Goal: Task Accomplishment & Management: Manage account settings

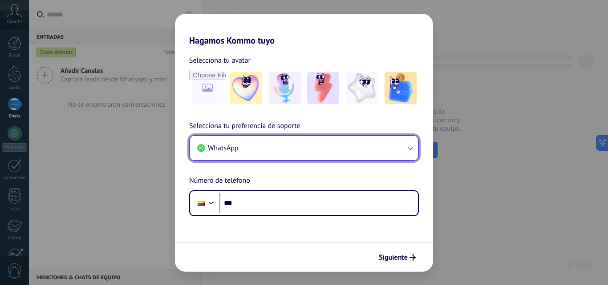
click at [238, 153] on span "WhatsApp" at bounding box center [223, 148] width 31 height 9
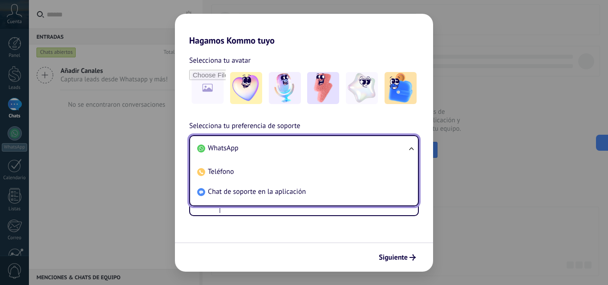
click at [238, 153] on span "WhatsApp" at bounding box center [223, 148] width 31 height 9
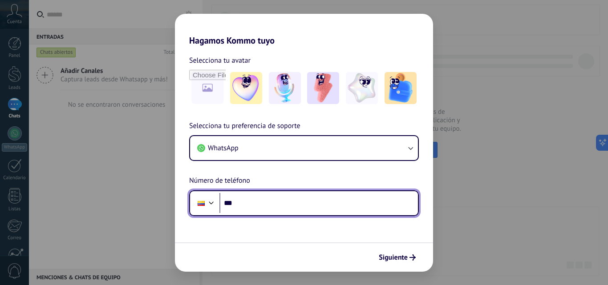
click at [258, 211] on input "***" at bounding box center [318, 203] width 198 height 20
type input "**********"
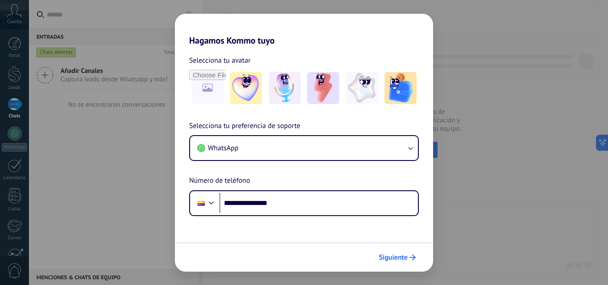
click at [401, 259] on span "Siguiente" at bounding box center [393, 258] width 29 height 6
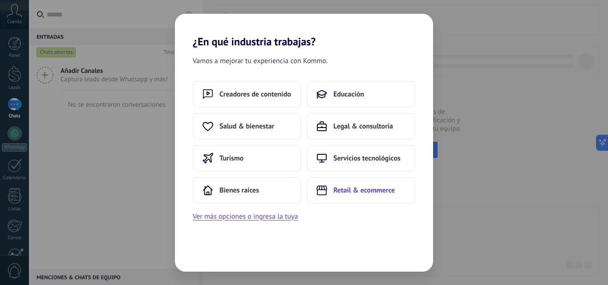
click at [357, 189] on span "Retail & ecommerce" at bounding box center [363, 190] width 61 height 9
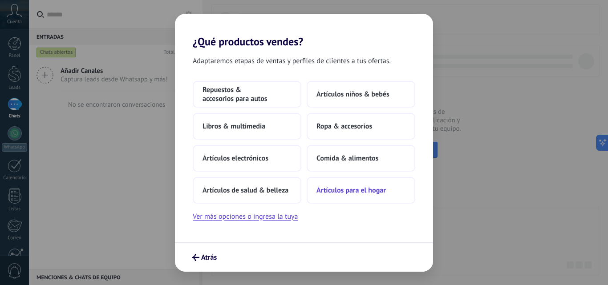
click at [337, 193] on span "Artículos para el hogar" at bounding box center [350, 190] width 69 height 9
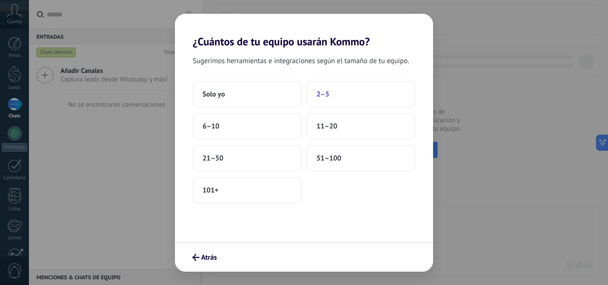
click at [324, 88] on button "2–5" at bounding box center [361, 94] width 109 height 27
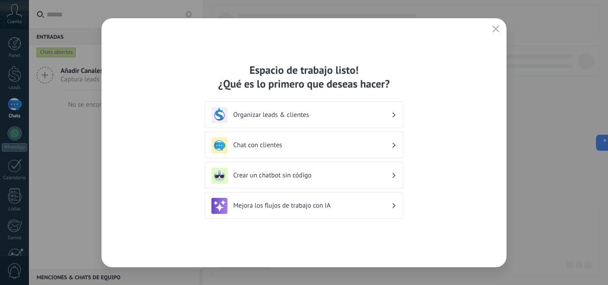
click at [315, 113] on h3 "Organizar leads & clientes" at bounding box center [312, 115] width 158 height 8
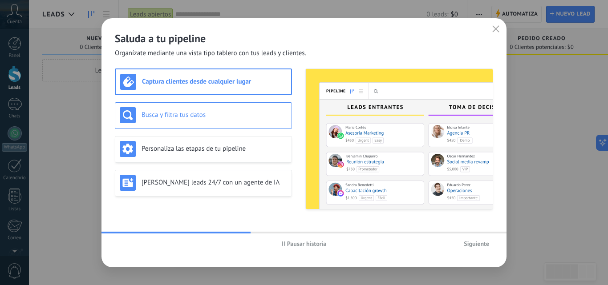
click at [248, 120] on div "Busca y filtra tus datos" at bounding box center [203, 115] width 167 height 16
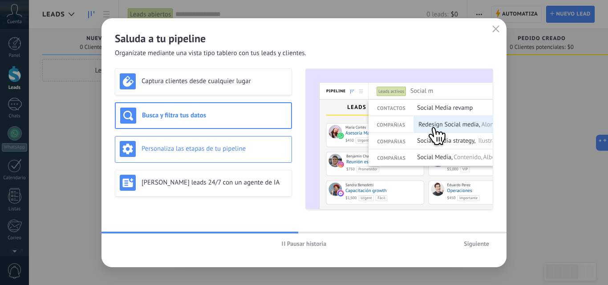
click at [179, 152] on h3 "Personaliza las etapas de tu pipeline" at bounding box center [215, 149] width 146 height 8
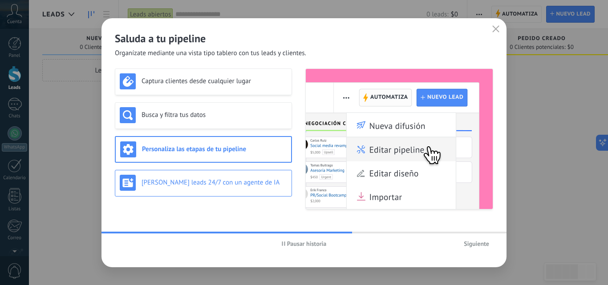
click at [225, 175] on div "[PERSON_NAME] leads 24/7 con un agente de IA" at bounding box center [203, 183] width 167 height 16
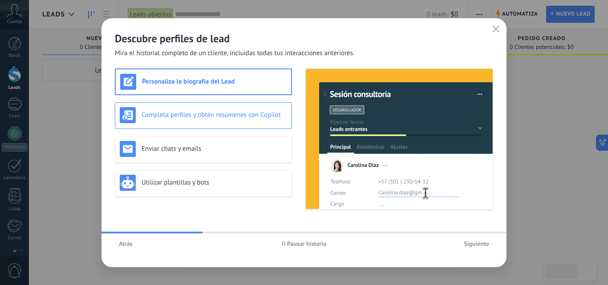
click at [209, 114] on h3 "Completa perfiles y obtén resúmenes con Copilot" at bounding box center [215, 115] width 146 height 8
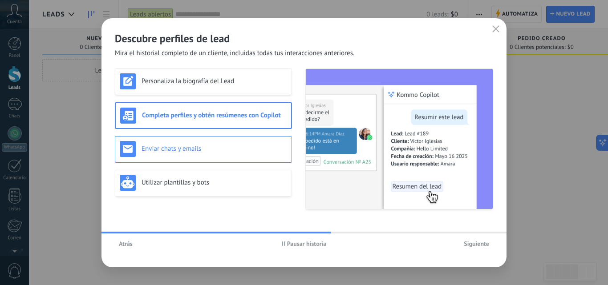
click at [238, 139] on div "Enviar chats y emails" at bounding box center [203, 149] width 177 height 27
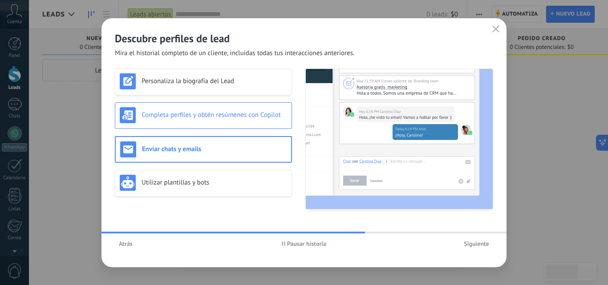
click at [223, 119] on h3 "Completa perfiles y obtén resúmenes con Copilot" at bounding box center [215, 115] width 146 height 8
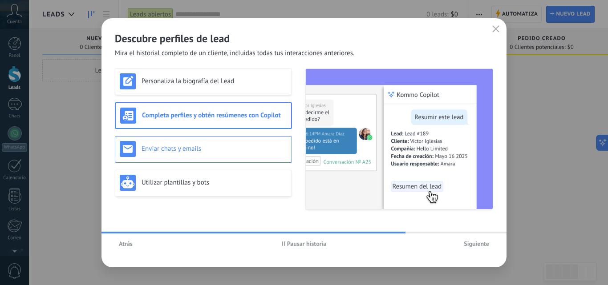
click at [246, 144] on div "Enviar chats y emails" at bounding box center [203, 149] width 167 height 16
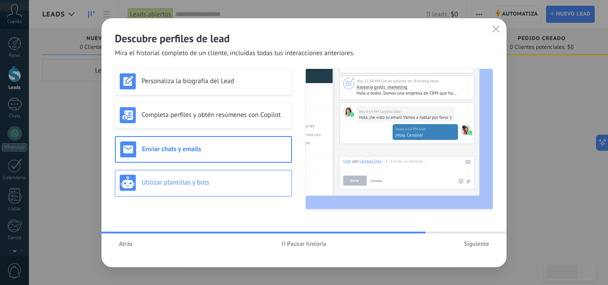
click at [202, 182] on h3 "Utilizar plantillas y bots" at bounding box center [215, 182] width 146 height 8
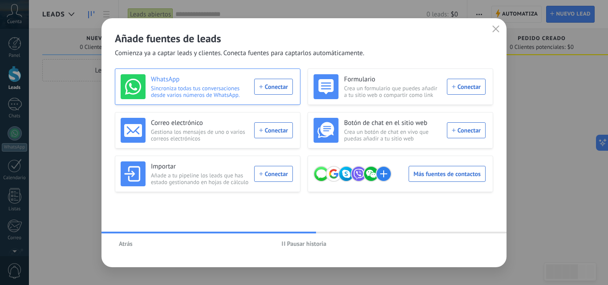
click at [271, 88] on div "WhatsApp Sincroniza todas tus conversaciones desde varios números de WhatsApp. …" at bounding box center [207, 86] width 172 height 25
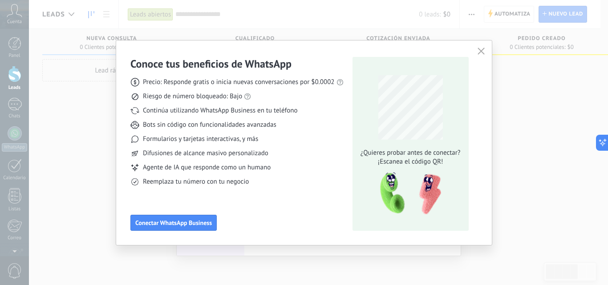
click at [484, 53] on icon "button" at bounding box center [480, 51] width 7 height 7
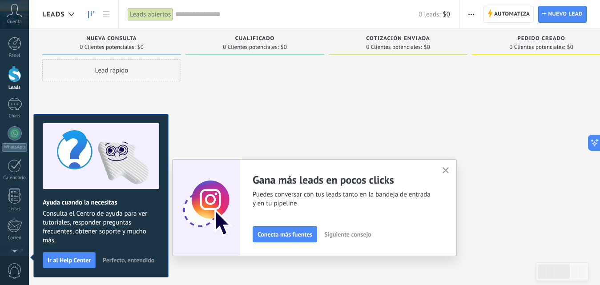
click at [116, 257] on span "Perfecto, entendido" at bounding box center [129, 260] width 52 height 6
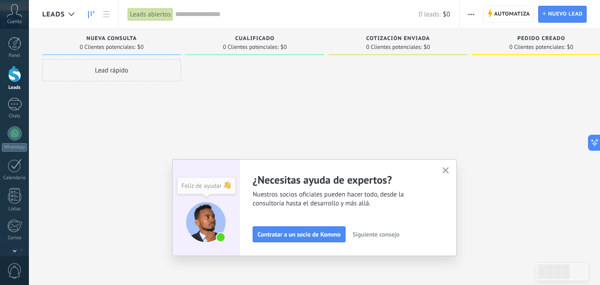
click at [448, 170] on icon "button" at bounding box center [446, 170] width 7 height 7
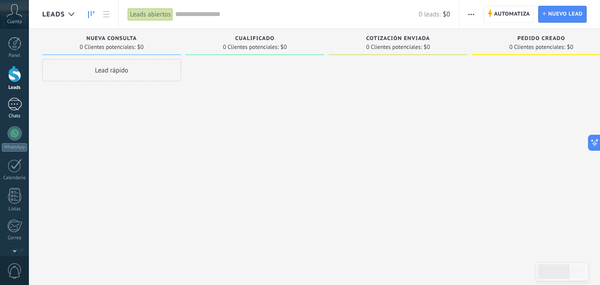
click at [20, 113] on link "Chats" at bounding box center [14, 108] width 29 height 21
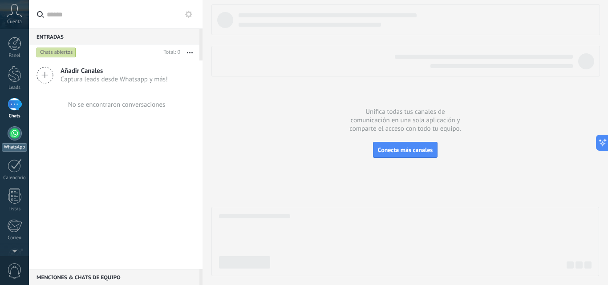
click at [12, 135] on div at bounding box center [15, 133] width 14 height 14
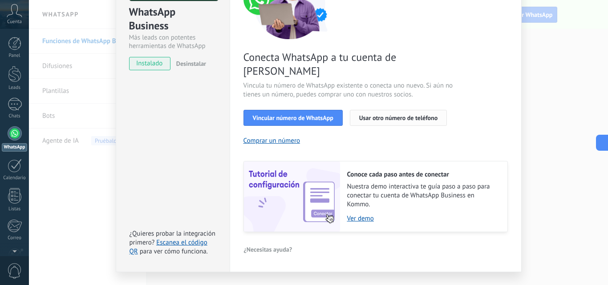
scroll to position [110, 0]
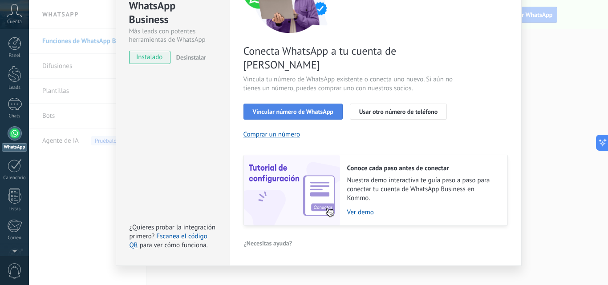
click at [321, 109] on span "Vincular número de WhatsApp" at bounding box center [293, 112] width 81 height 6
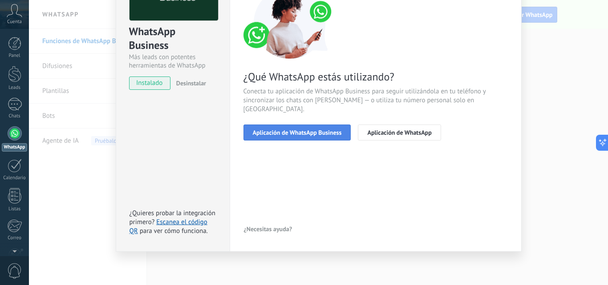
click at [335, 127] on button "Aplicación de WhatsApp Business" at bounding box center [297, 133] width 108 height 16
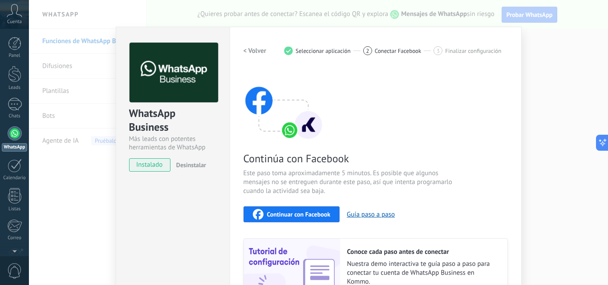
scroll to position [0, 0]
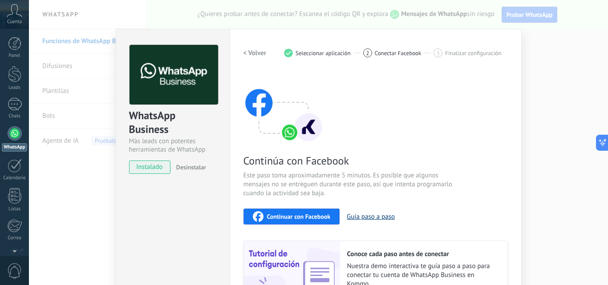
click at [372, 218] on button "Guía paso a paso" at bounding box center [371, 217] width 48 height 8
click at [539, 95] on div "WhatsApp Business Más leads con potentes herramientas de WhatsApp instalado Des…" at bounding box center [318, 142] width 579 height 285
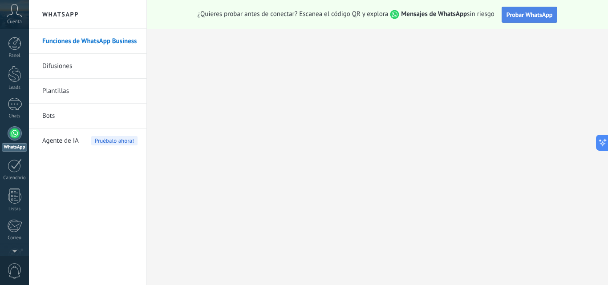
click at [504, 13] on button "Probar WhatsApp" at bounding box center [530, 15] width 56 height 16
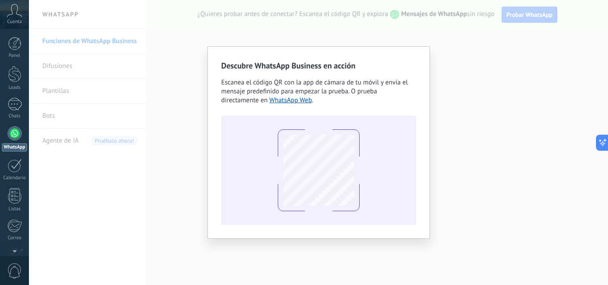
click at [448, 41] on div "Descubre WhatsApp Business en acción Escanea el código QR con la app [PERSON_NA…" at bounding box center [318, 142] width 579 height 285
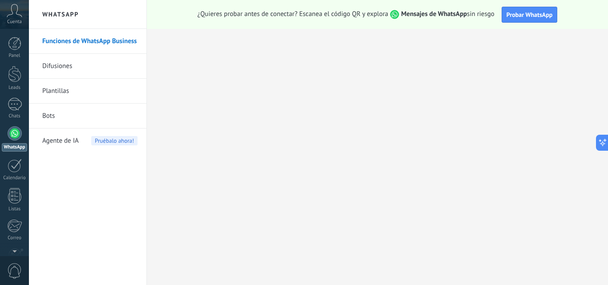
click at [16, 17] on icon at bounding box center [15, 10] width 16 height 13
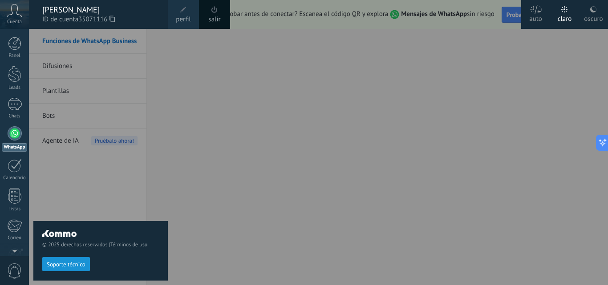
click at [16, 33] on div "Panel Leads Chats WhatsApp Clientes" at bounding box center [29, 142] width 58 height 227
click at [14, 47] on div at bounding box center [14, 43] width 13 height 13
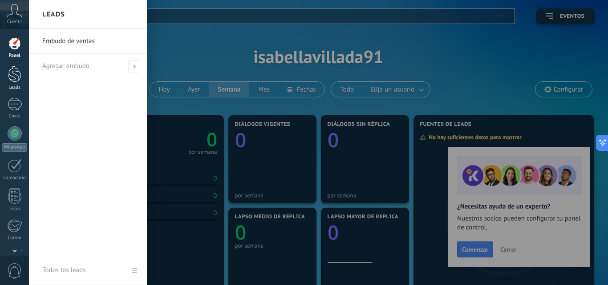
click at [12, 76] on div at bounding box center [14, 74] width 13 height 16
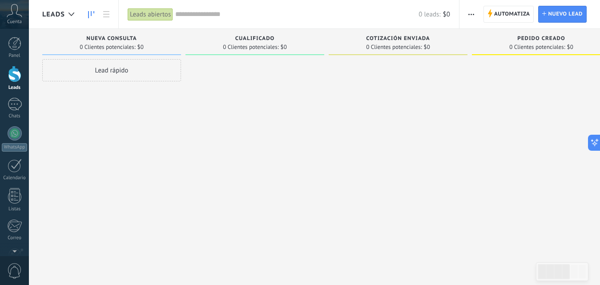
drag, startPoint x: 9, startPoint y: 104, endPoint x: 0, endPoint y: 243, distance: 140.0
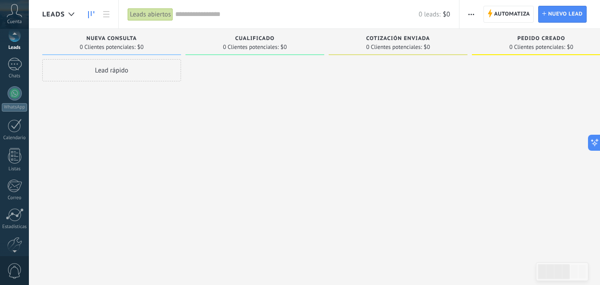
scroll to position [49, 0]
drag, startPoint x: 0, startPoint y: 243, endPoint x: 240, endPoint y: 204, distance: 243.5
click at [240, 204] on div at bounding box center [255, 143] width 139 height 169
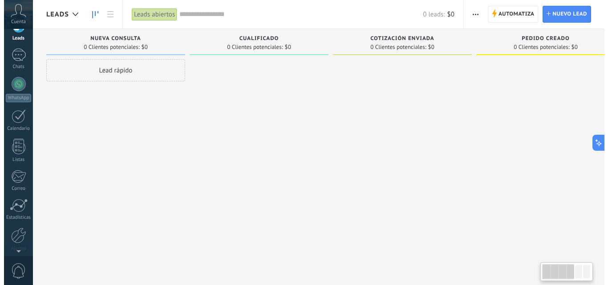
scroll to position [0, 0]
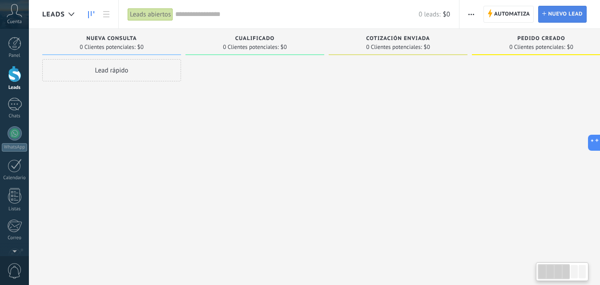
click at [582, 20] on span "Nuevo lead" at bounding box center [565, 14] width 35 height 16
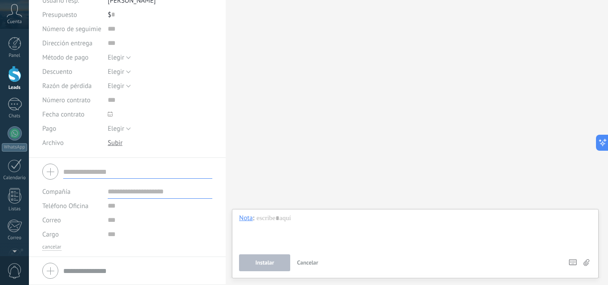
scroll to position [6, 0]
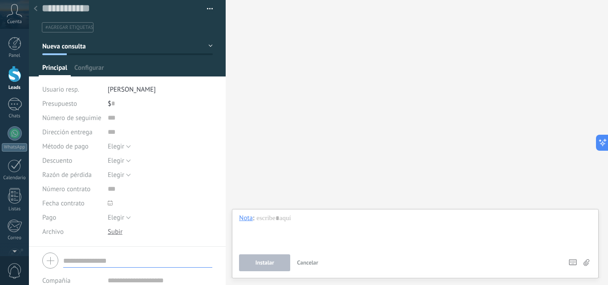
click at [17, 11] on icon at bounding box center [15, 10] width 16 height 13
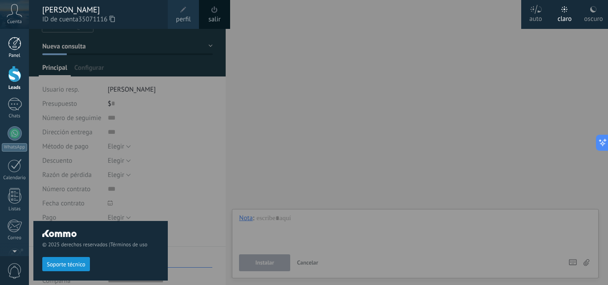
click at [21, 40] on div at bounding box center [14, 43] width 13 height 13
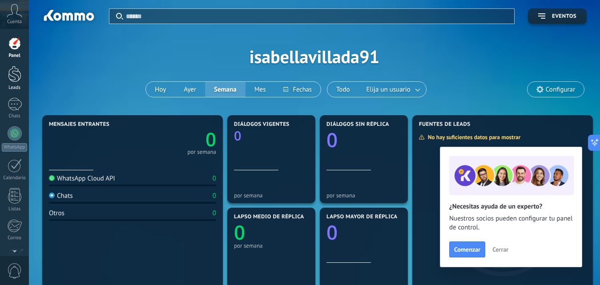
click at [16, 69] on div at bounding box center [14, 74] width 13 height 16
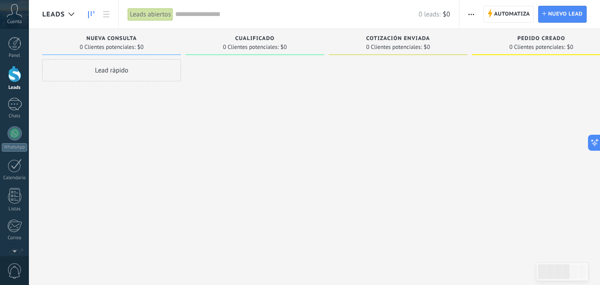
click at [469, 15] on icon "button" at bounding box center [472, 14] width 6 height 1
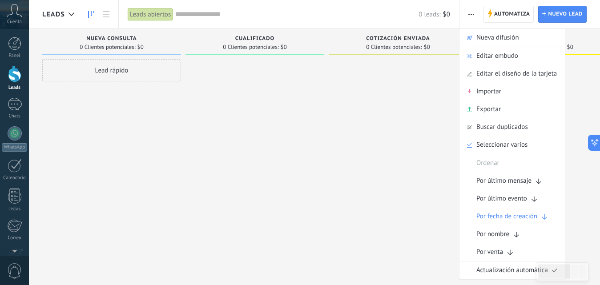
click at [469, 15] on icon "button" at bounding box center [472, 14] width 6 height 1
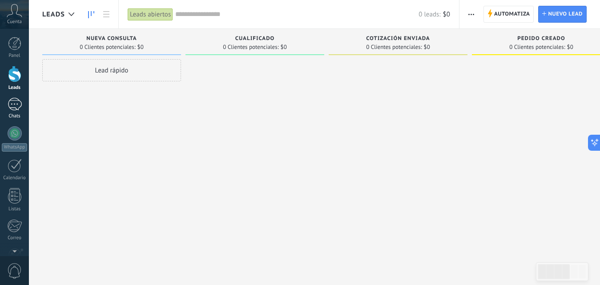
click at [14, 109] on div at bounding box center [15, 104] width 14 height 13
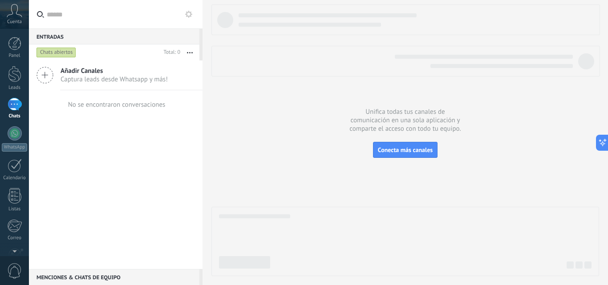
click at [192, 14] on button at bounding box center [188, 14] width 11 height 11
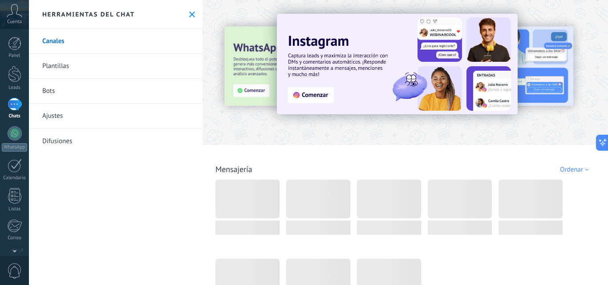
click at [145, 113] on link "Ajustes" at bounding box center [116, 116] width 174 height 25
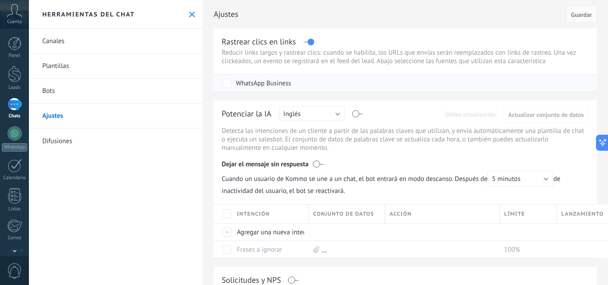
click at [348, 87] on div "WhatsApp Business" at bounding box center [406, 83] width 368 height 17
click at [266, 87] on div "WhatsApp Business" at bounding box center [263, 83] width 55 height 9
click at [192, 20] on div "Herramientas del chat" at bounding box center [116, 14] width 174 height 29
click at [190, 13] on icon at bounding box center [192, 15] width 6 height 6
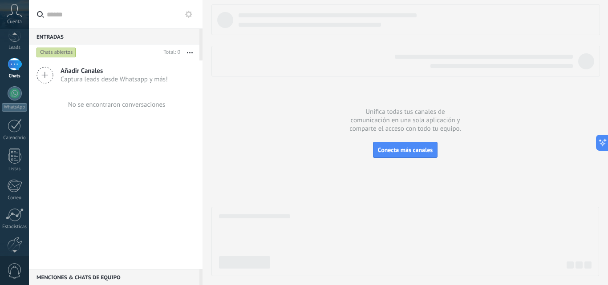
scroll to position [85, 0]
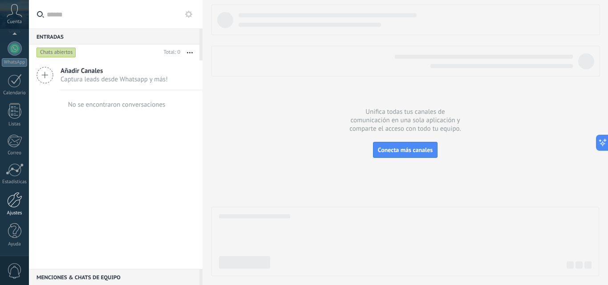
click at [14, 209] on link "Ajustes" at bounding box center [14, 204] width 29 height 24
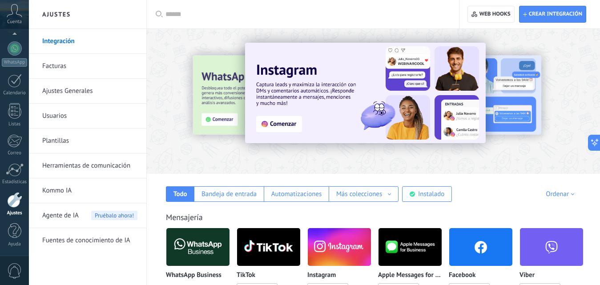
click at [68, 39] on link "Integración" at bounding box center [89, 41] width 95 height 25
click at [205, 244] on img at bounding box center [197, 247] width 63 height 43
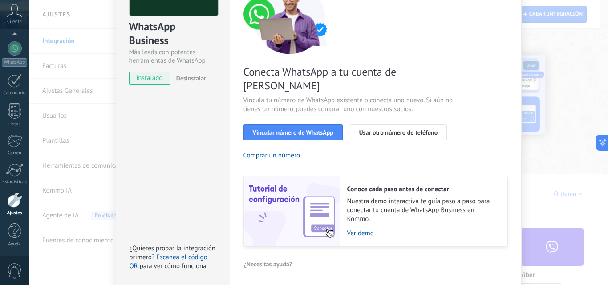
scroll to position [110, 0]
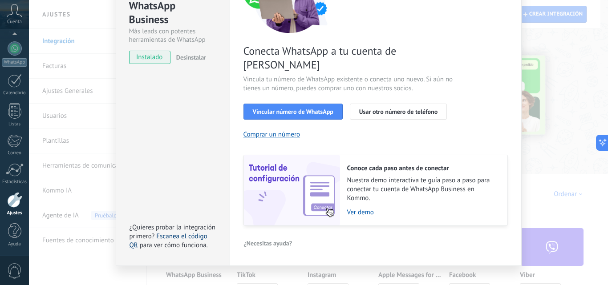
click at [198, 232] on link "Escanea el código QR" at bounding box center [168, 240] width 78 height 17
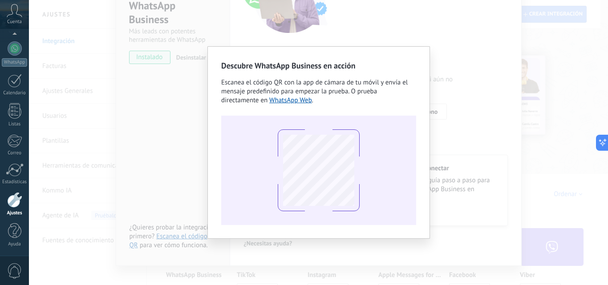
click at [494, 66] on div "Descubre WhatsApp Business en acción Escanea el código QR con la app [PERSON_NA…" at bounding box center [318, 142] width 579 height 285
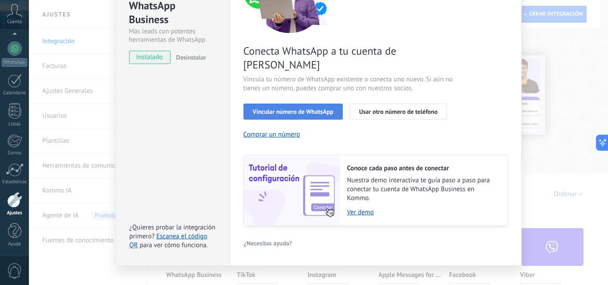
click at [328, 104] on button "Vincular número de WhatsApp" at bounding box center [292, 112] width 99 height 16
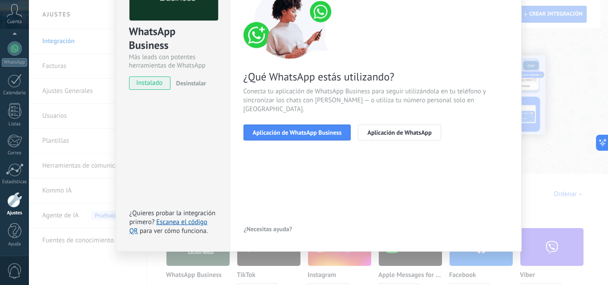
scroll to position [84, 0]
click at [320, 129] on span "Aplicación de WhatsApp Business" at bounding box center [297, 132] width 89 height 6
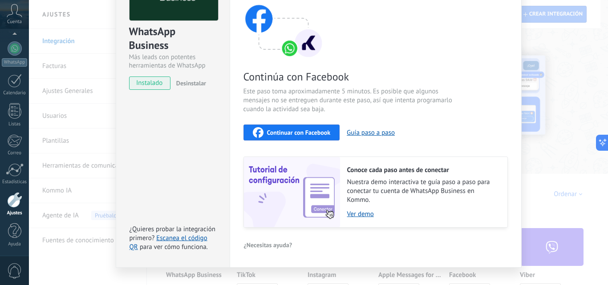
click at [320, 125] on button "Continuar con Facebook" at bounding box center [291, 133] width 97 height 16
click at [184, 79] on button "Desinstalar" at bounding box center [189, 83] width 33 height 13
click at [149, 83] on span "instalado" at bounding box center [149, 83] width 40 height 13
click at [237, 156] on div "Configuraciones Autorizaciones [PERSON_NAME] registra a los usuarios que han co…" at bounding box center [376, 106] width 292 height 323
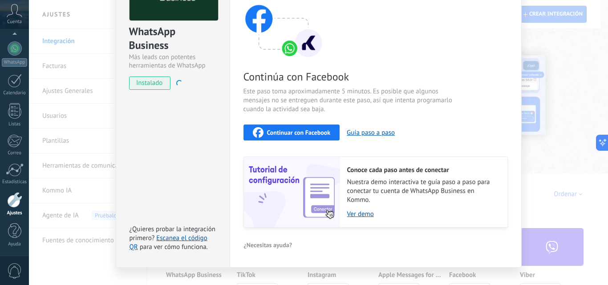
click at [214, 136] on div "WhatsApp Business Más leads con potentes herramientas de WhatsApp instalado Des…" at bounding box center [173, 106] width 114 height 323
click at [533, 73] on div "WhatsApp Business Más leads con potentes herramientas de WhatsApp instalado Des…" at bounding box center [318, 142] width 579 height 285
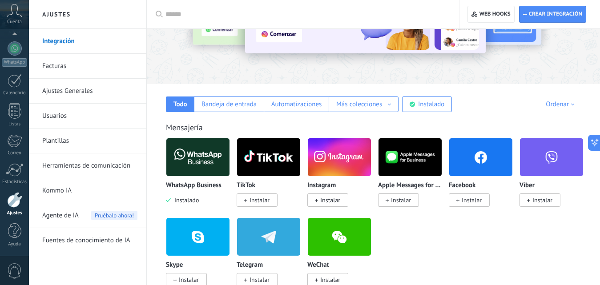
scroll to position [0, 0]
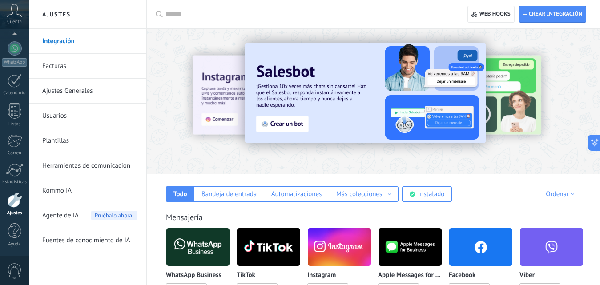
click at [42, 45] on link "Integración" at bounding box center [89, 41] width 95 height 25
drag, startPoint x: 339, startPoint y: 124, endPoint x: 258, endPoint y: 158, distance: 87.2
click at [258, 158] on div at bounding box center [373, 99] width 453 height 128
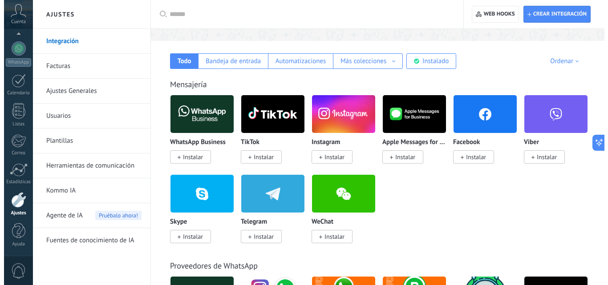
scroll to position [133, 0]
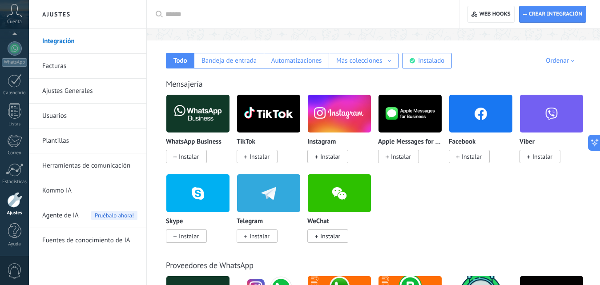
click at [173, 115] on img at bounding box center [197, 113] width 63 height 43
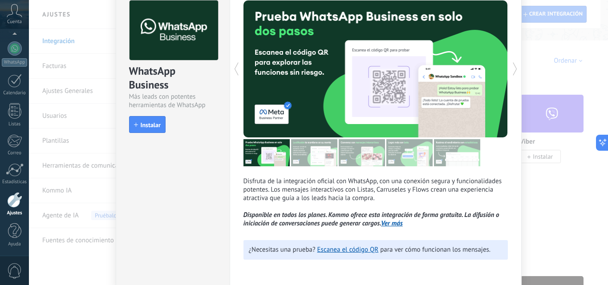
scroll to position [78, 0]
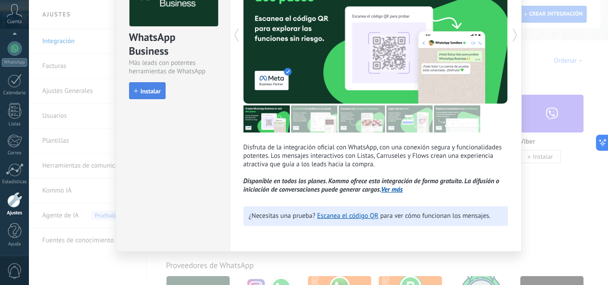
click at [151, 94] on span "Instalar" at bounding box center [151, 91] width 20 height 6
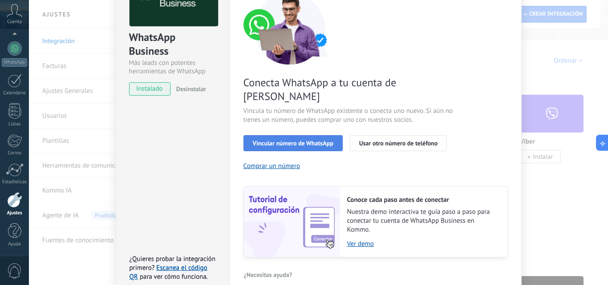
click at [284, 135] on button "Vincular número de WhatsApp" at bounding box center [292, 143] width 99 height 16
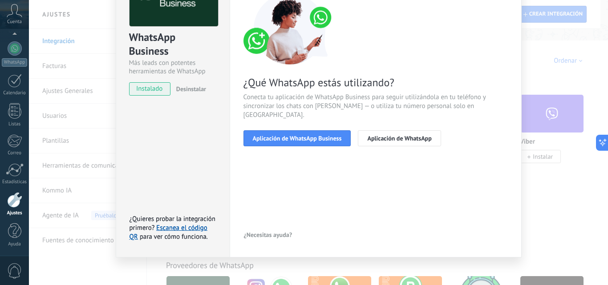
click at [284, 130] on button "Aplicación de WhatsApp Business" at bounding box center [297, 138] width 108 height 16
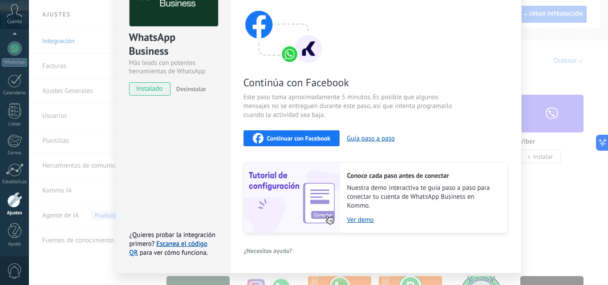
click at [302, 135] on span "Continuar con Facebook" at bounding box center [299, 138] width 64 height 6
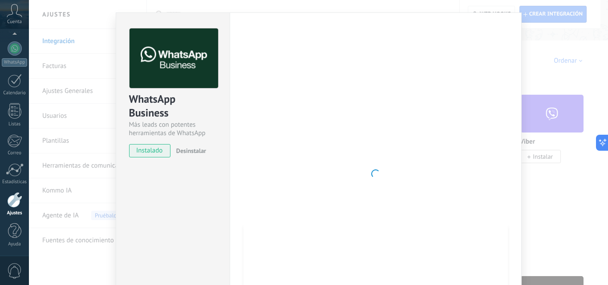
scroll to position [0, 0]
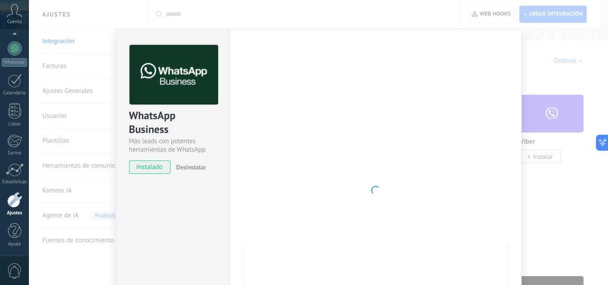
click at [421, 85] on div at bounding box center [375, 190] width 264 height 291
click at [534, 30] on div "WhatsApp Business Más leads con potentes herramientas de WhatsApp instalado Des…" at bounding box center [318, 142] width 579 height 285
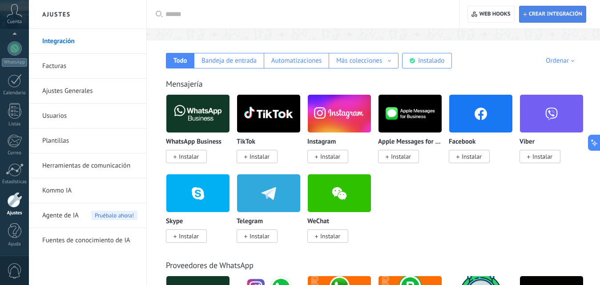
click at [527, 16] on icon "button" at bounding box center [525, 14] width 4 height 4
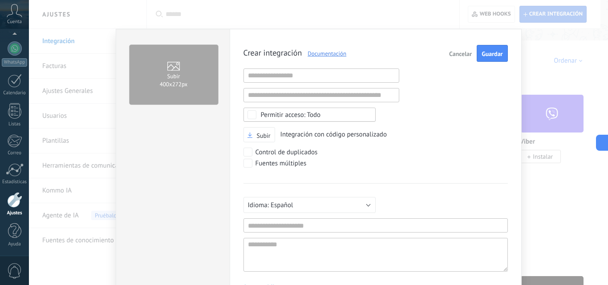
scroll to position [8, 0]
click at [522, 62] on div "Subir 400х272px Crear integración Documentación Cancelar Guardar URL inválida U…" at bounding box center [318, 142] width 579 height 285
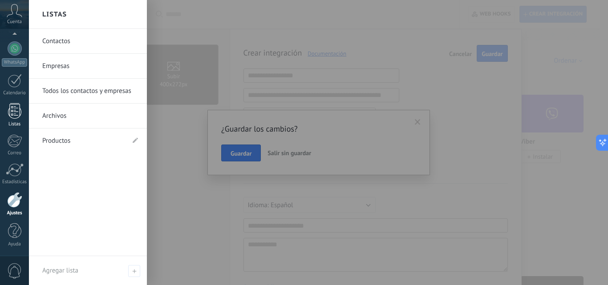
click at [21, 122] on div "Listas" at bounding box center [15, 124] width 26 height 6
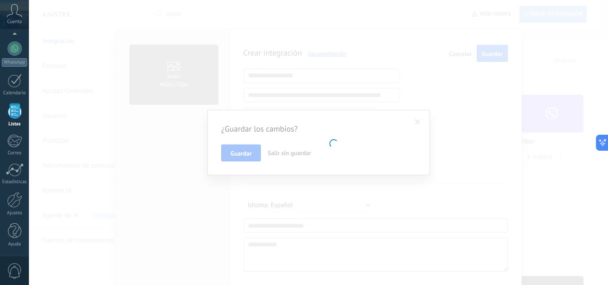
scroll to position [55, 0]
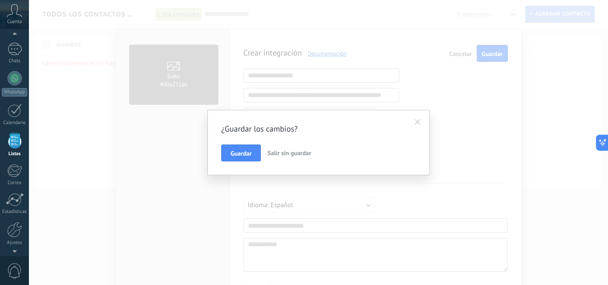
click at [291, 151] on span "Salir sin guardar" at bounding box center [289, 153] width 44 height 8
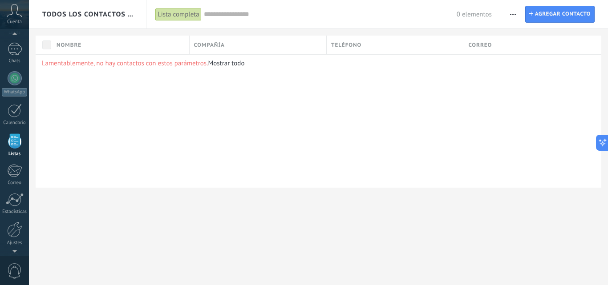
click at [13, 102] on div "Panel Leads Chats WhatsApp Clientes" at bounding box center [14, 134] width 29 height 304
click at [17, 113] on div at bounding box center [15, 111] width 14 height 14
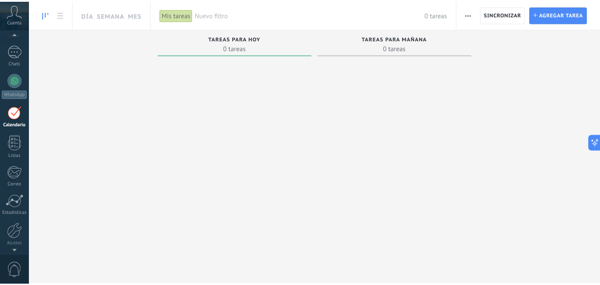
scroll to position [85, 0]
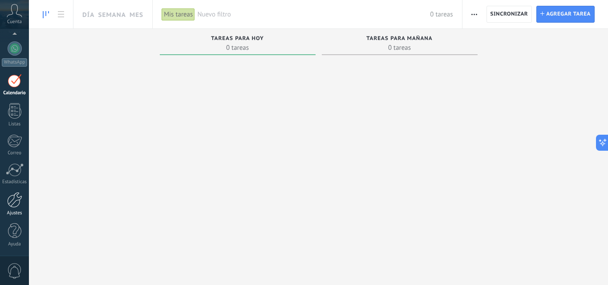
click at [16, 204] on div at bounding box center [14, 200] width 15 height 16
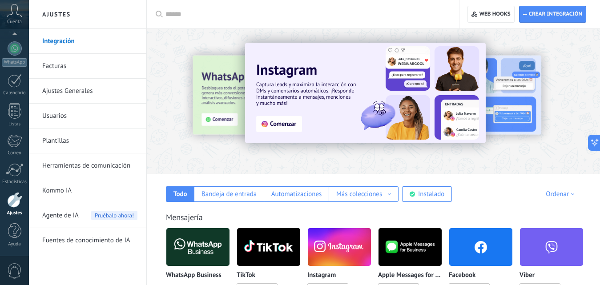
click at [62, 118] on link "Usuarios" at bounding box center [89, 116] width 95 height 25
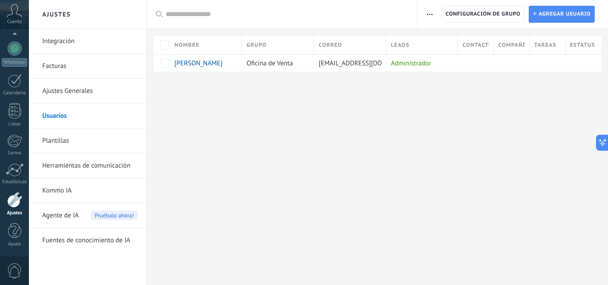
click at [68, 84] on link "Ajustes Generales" at bounding box center [89, 91] width 95 height 25
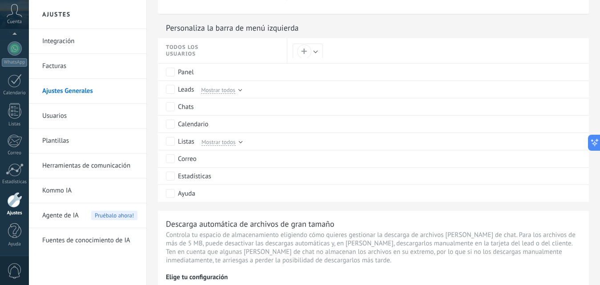
scroll to position [445, 0]
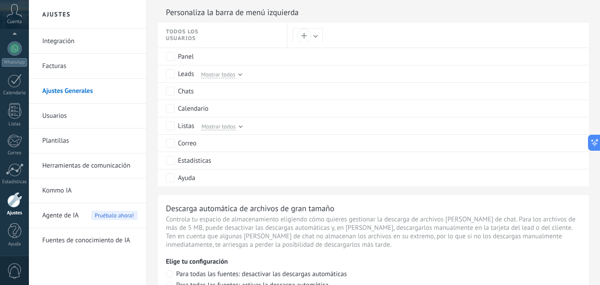
click at [58, 222] on span "Agente de IA" at bounding box center [60, 215] width 36 height 25
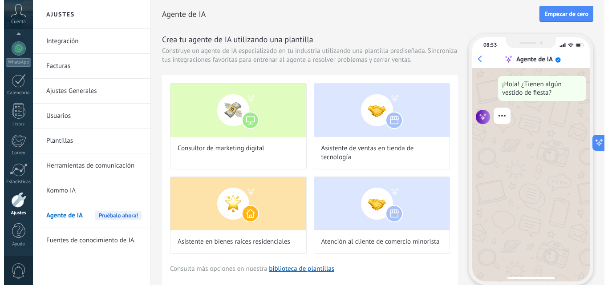
scroll to position [30, 0]
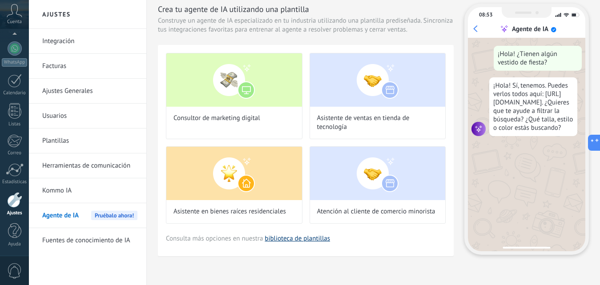
click at [267, 240] on link "biblioteca de plantillas" at bounding box center [297, 239] width 65 height 8
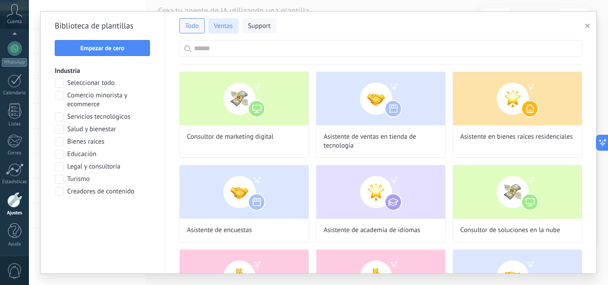
click at [218, 28] on span "Ventas" at bounding box center [223, 26] width 19 height 9
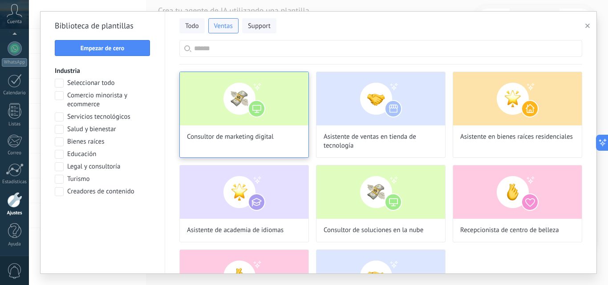
scroll to position [107, 0]
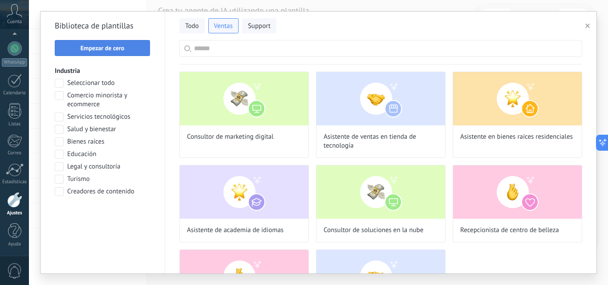
click at [117, 53] on button "Empezar de cero" at bounding box center [102, 48] width 95 height 16
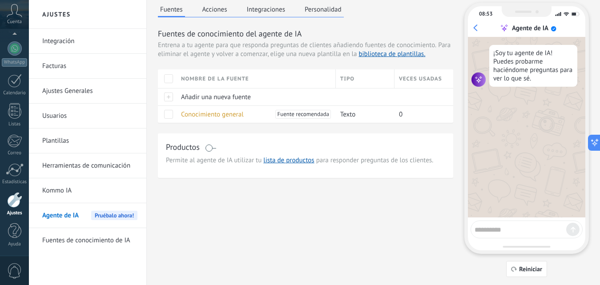
click at [504, 229] on textarea at bounding box center [521, 228] width 92 height 11
click at [284, 116] on span "Fuente recomendada" at bounding box center [303, 114] width 52 height 9
click at [290, 115] on span "Fuente recomendada" at bounding box center [303, 114] width 52 height 9
click at [230, 118] on span "Conocimiento general" at bounding box center [212, 114] width 63 height 8
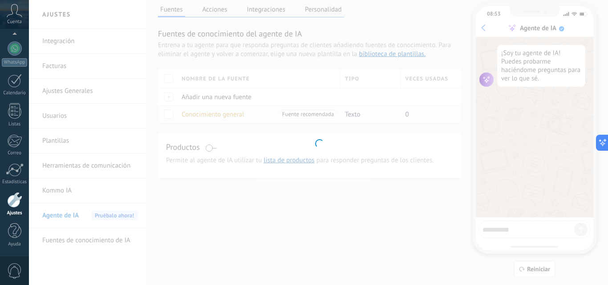
type textarea "**********"
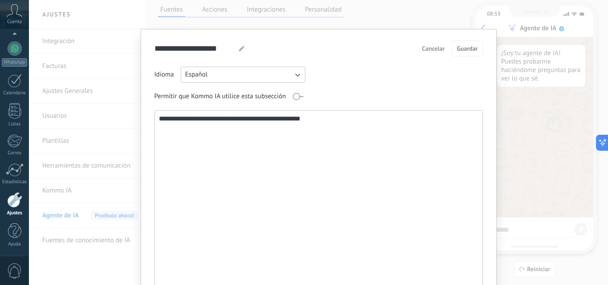
type input "**********"
click at [250, 151] on textarea "**********" at bounding box center [318, 206] width 326 height 191
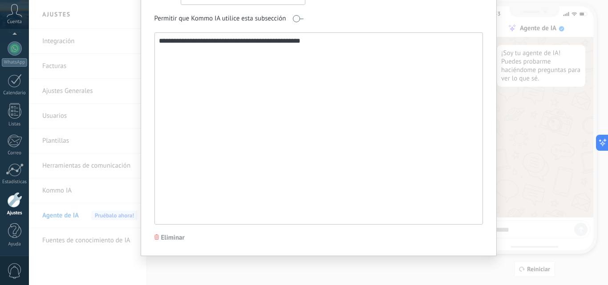
scroll to position [0, 0]
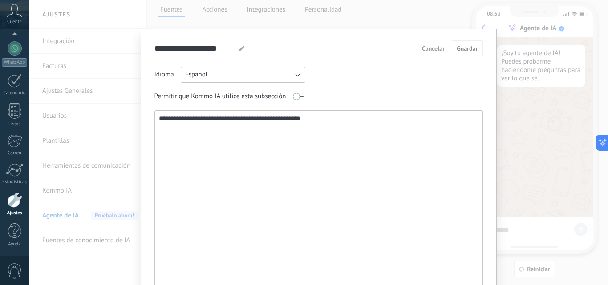
click at [263, 161] on textarea "**********" at bounding box center [318, 206] width 326 height 191
click at [7, 8] on icon at bounding box center [15, 10] width 16 height 13
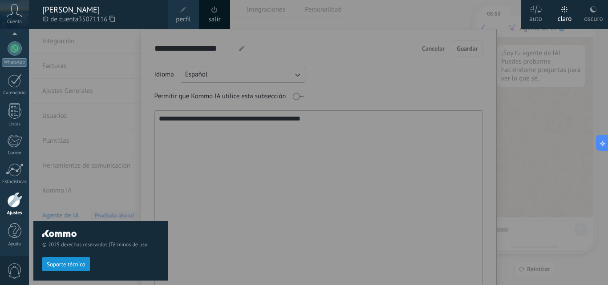
click at [113, 202] on div "© 2025 derechos reservados | Términos de uso Soporte técnico" at bounding box center [100, 157] width 134 height 256
click at [173, 37] on div at bounding box center [333, 142] width 608 height 285
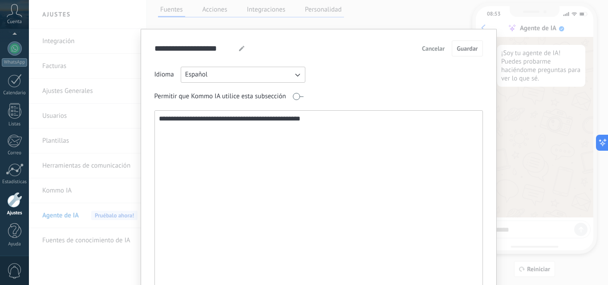
click at [16, 194] on div at bounding box center [14, 200] width 15 height 16
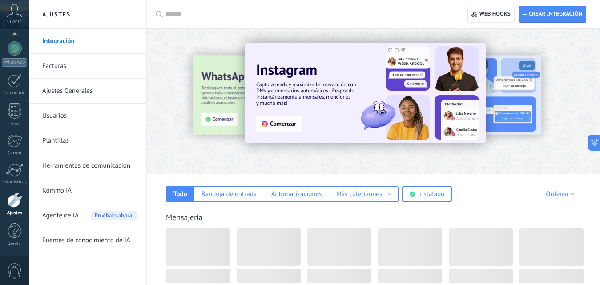
click at [56, 169] on link "Herramientas de comunicación" at bounding box center [89, 166] width 95 height 25
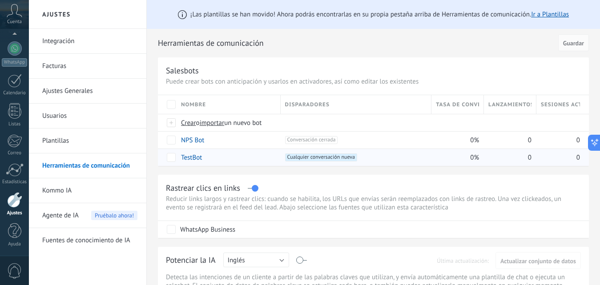
click at [312, 156] on span "Cualquier conversación nueva +0" at bounding box center [321, 158] width 72 height 8
click at [186, 160] on link "TestBot" at bounding box center [191, 158] width 21 height 8
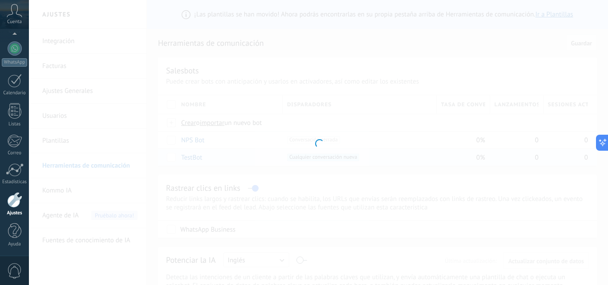
type input "*******"
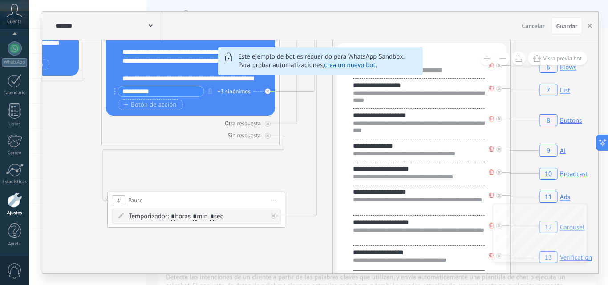
drag, startPoint x: 345, startPoint y: 138, endPoint x: 91, endPoint y: 176, distance: 257.0
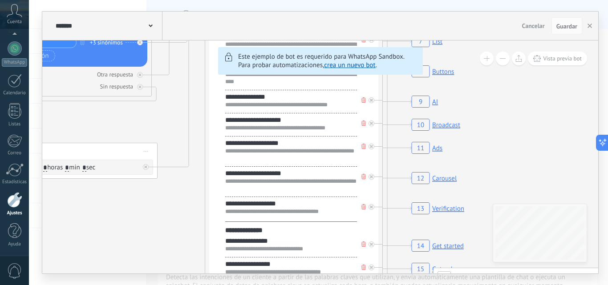
drag, startPoint x: 310, startPoint y: 206, endPoint x: 182, endPoint y: 158, distance: 136.8
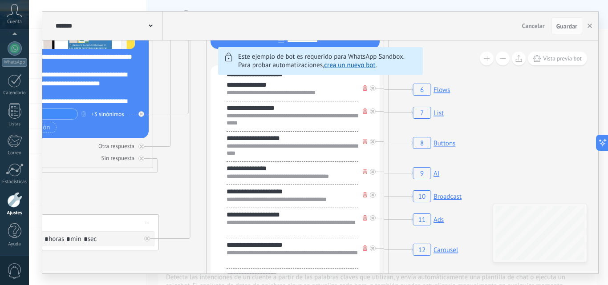
drag, startPoint x: 262, startPoint y: 131, endPoint x: 259, endPoint y: 273, distance: 142.4
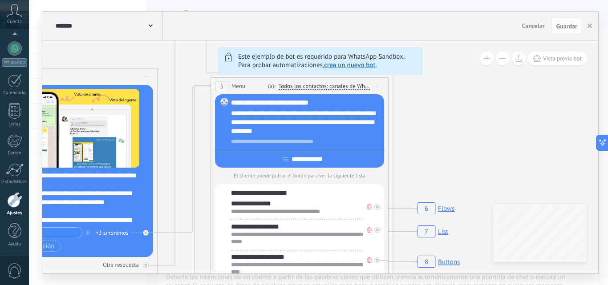
drag, startPoint x: 197, startPoint y: 120, endPoint x: 205, endPoint y: 210, distance: 91.1
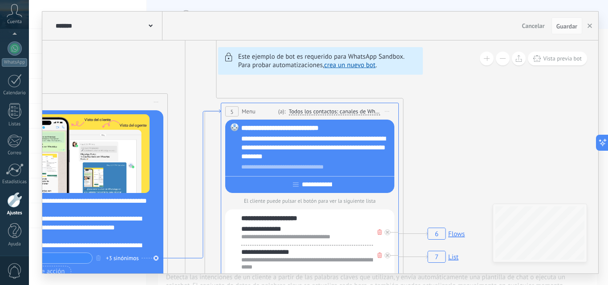
drag, startPoint x: 190, startPoint y: 129, endPoint x: 201, endPoint y: 154, distance: 27.4
click at [201, 154] on icon at bounding box center [194, 183] width 53 height 149
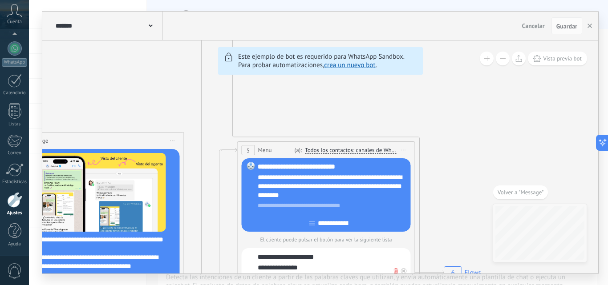
drag, startPoint x: 386, startPoint y: 107, endPoint x: 391, endPoint y: 303, distance: 195.4
click at [391, 285] on html ".abccls-1,.abccls-2{fill-rule:evenodd}.abccls-2{fill:#fff} .abfcls-1{fill:none}…" at bounding box center [304, 142] width 608 height 285
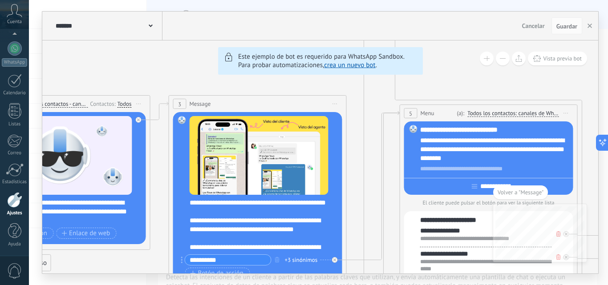
drag, startPoint x: 413, startPoint y: 148, endPoint x: 578, endPoint y: 110, distance: 169.3
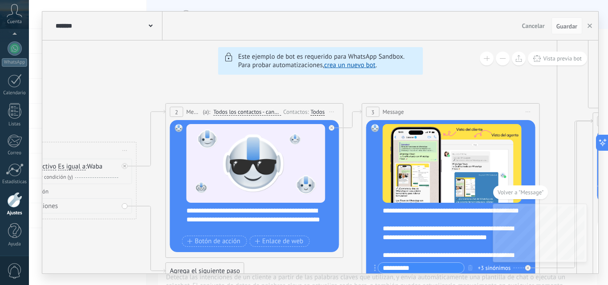
drag, startPoint x: 133, startPoint y: 66, endPoint x: 324, endPoint y: 75, distance: 192.0
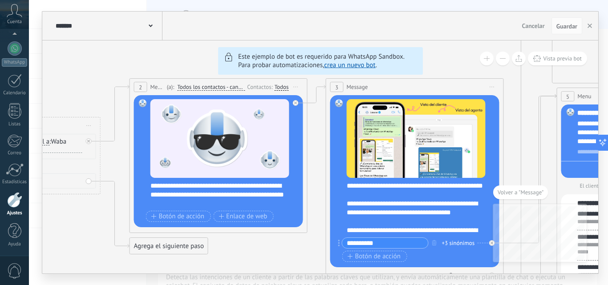
drag, startPoint x: 351, startPoint y: 163, endPoint x: 314, endPoint y: 138, distance: 44.2
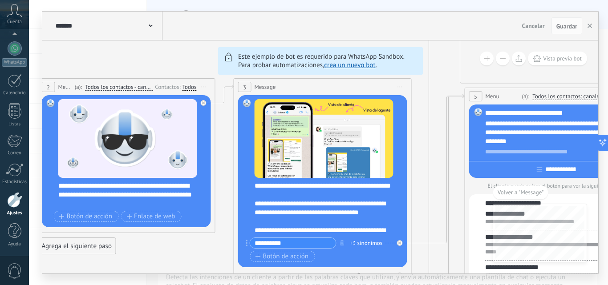
drag, startPoint x: 316, startPoint y: 138, endPoint x: 224, endPoint y: 138, distance: 92.1
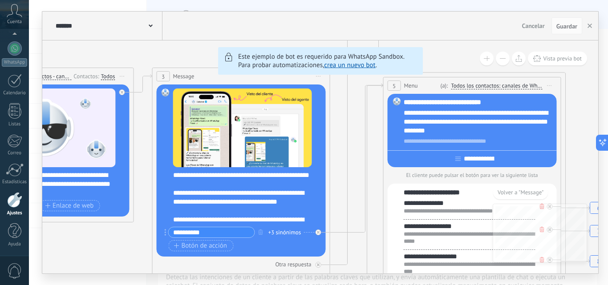
drag, startPoint x: 416, startPoint y: 160, endPoint x: 307, endPoint y: 146, distance: 109.5
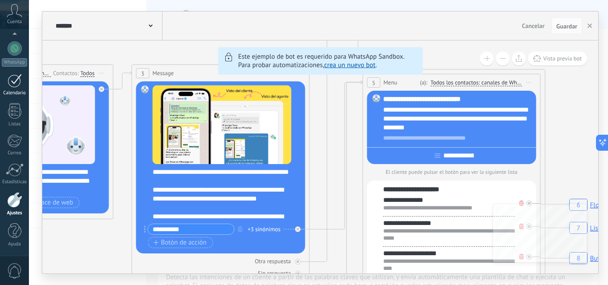
click at [8, 86] on div at bounding box center [15, 81] width 14 height 14
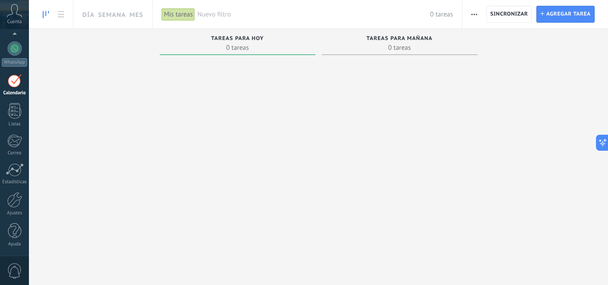
click at [10, 98] on div "Panel Leads Chats WhatsApp Clientes" at bounding box center [14, 104] width 29 height 304
click at [16, 116] on div at bounding box center [14, 111] width 13 height 16
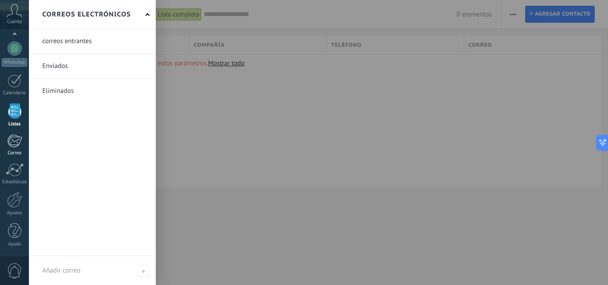
click at [9, 146] on div at bounding box center [14, 140] width 15 height 13
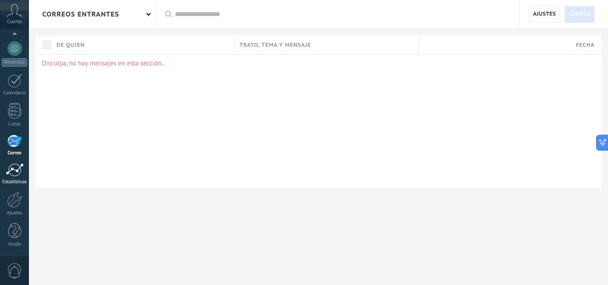
click at [9, 179] on link "Estadísticas" at bounding box center [14, 174] width 29 height 22
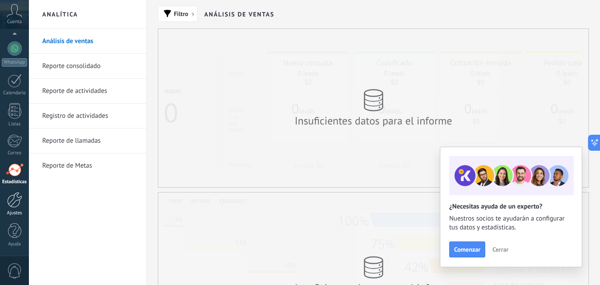
click at [8, 198] on div at bounding box center [14, 200] width 15 height 16
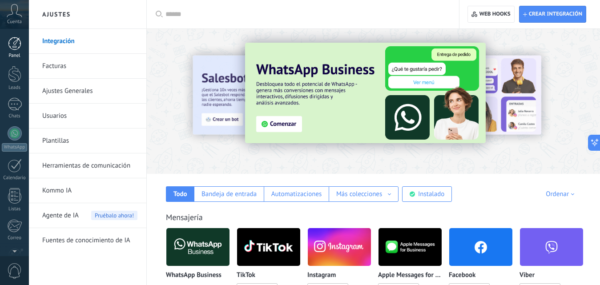
click at [8, 48] on div at bounding box center [14, 43] width 13 height 13
